Goal: Task Accomplishment & Management: Use online tool/utility

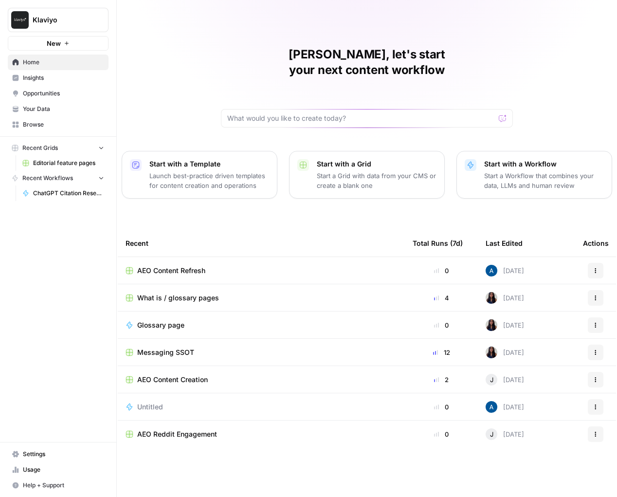
click at [182, 320] on span "Glossary page" at bounding box center [160, 325] width 47 height 10
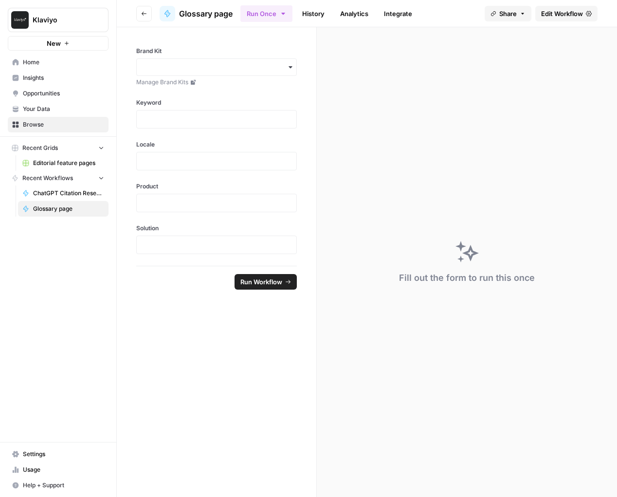
click at [570, 16] on span "Edit Workflow" at bounding box center [562, 14] width 42 height 10
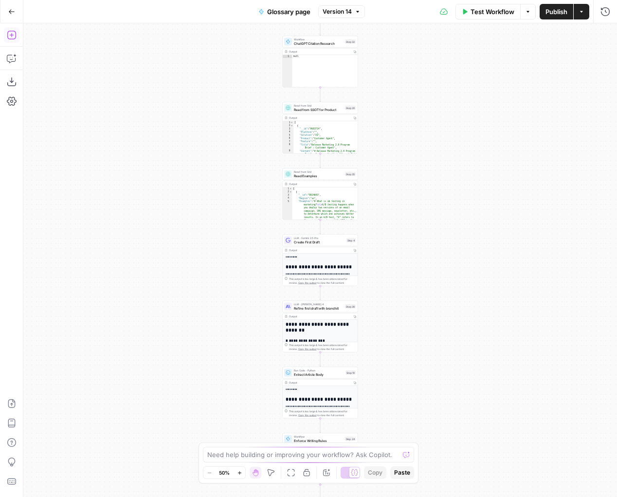
click at [16, 36] on icon "button" at bounding box center [11, 35] width 9 height 9
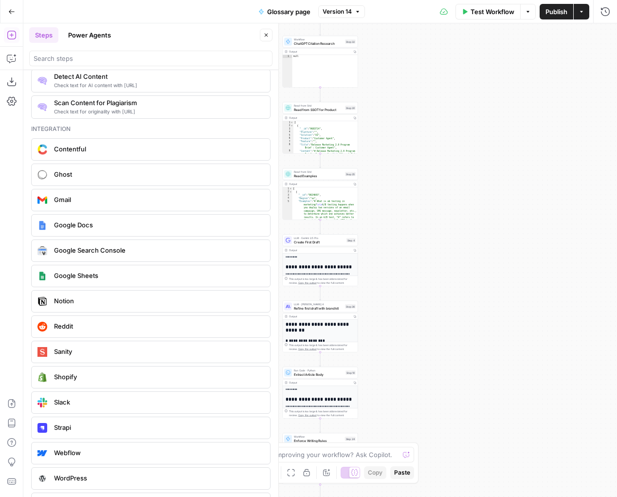
scroll to position [1720, 0]
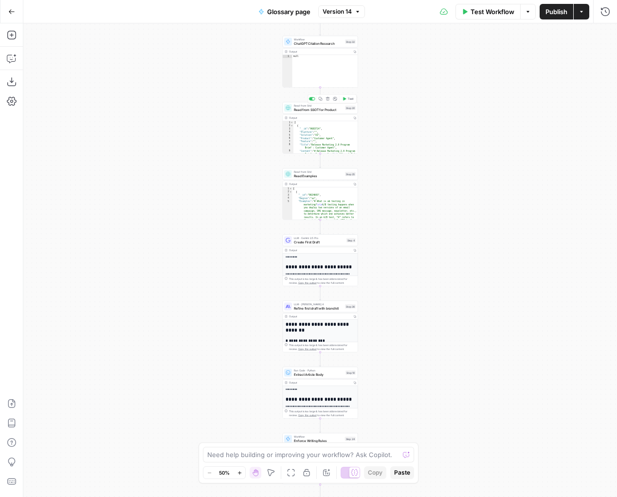
click at [307, 107] on span "Read from SSOT for Product" at bounding box center [318, 109] width 49 height 5
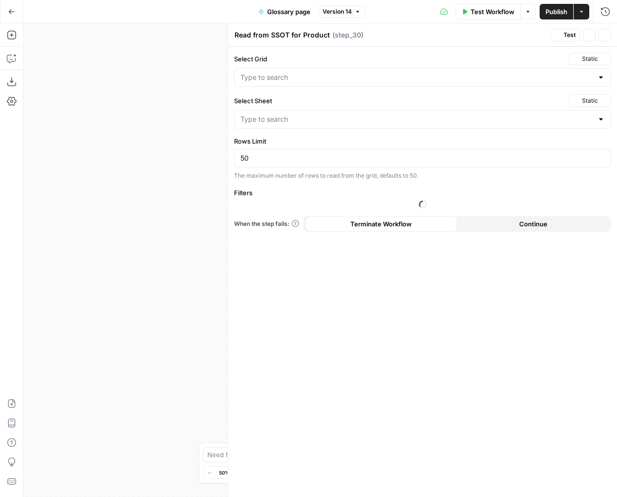
type input "Messaging SSOT"
type input "SSOT"
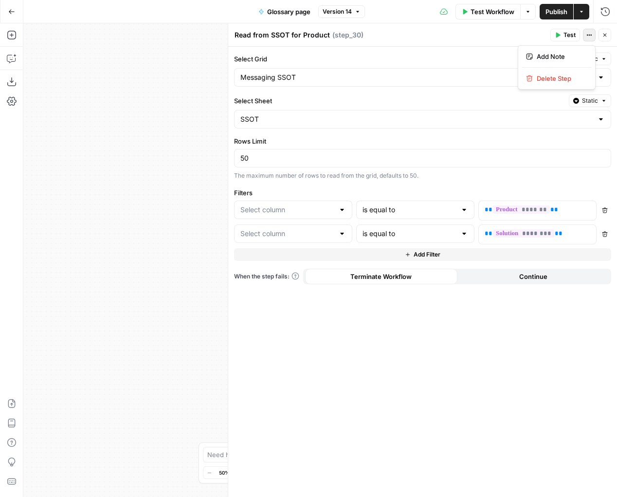
click at [590, 38] on button "Actions" at bounding box center [589, 35] width 13 height 13
type input "Product"
type input "Solution"
click at [527, 44] on header "Read from SSOT for Product Read from SSOT for Product ( step_30 ) Test Actions …" at bounding box center [422, 34] width 389 height 23
click at [606, 38] on button "Close" at bounding box center [605, 35] width 13 height 13
